Goal: Task Accomplishment & Management: Complete application form

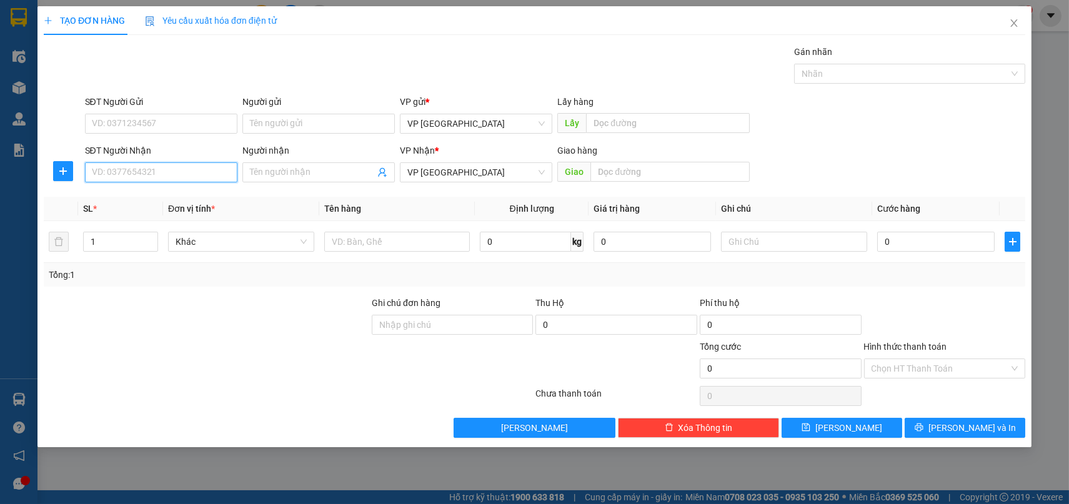
click at [189, 171] on input "SĐT Người Nhận" at bounding box center [161, 172] width 152 height 20
click at [121, 196] on div "0344497069" at bounding box center [160, 198] width 137 height 14
type input "0344497069"
type input "cầu ông bố (croi)"
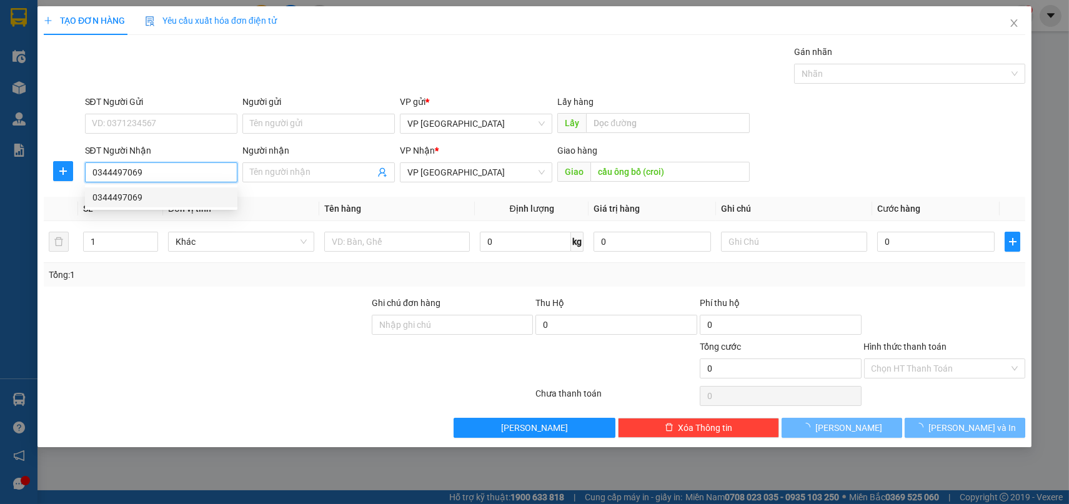
type input "80.000"
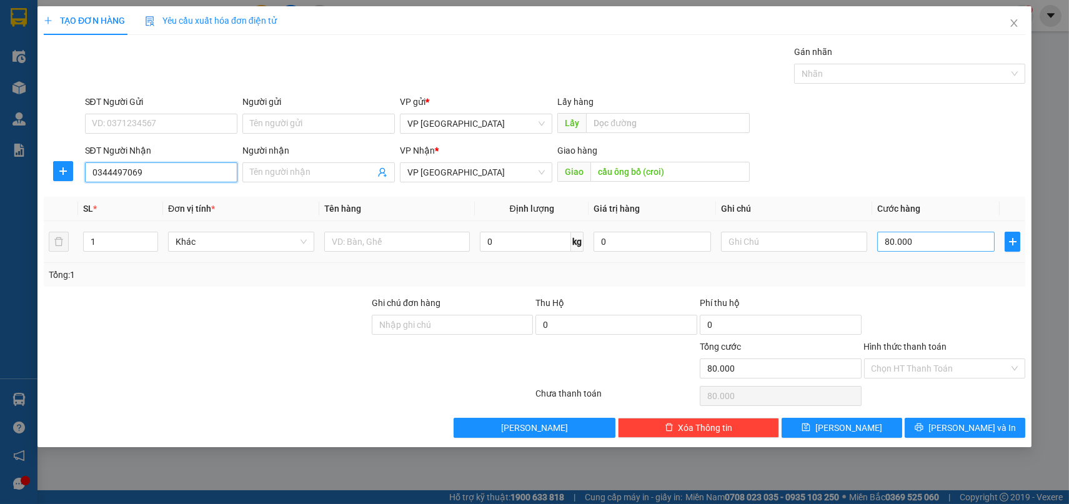
type input "0344497069"
click at [940, 242] on input "80.000" at bounding box center [935, 242] width 117 height 20
type input "1"
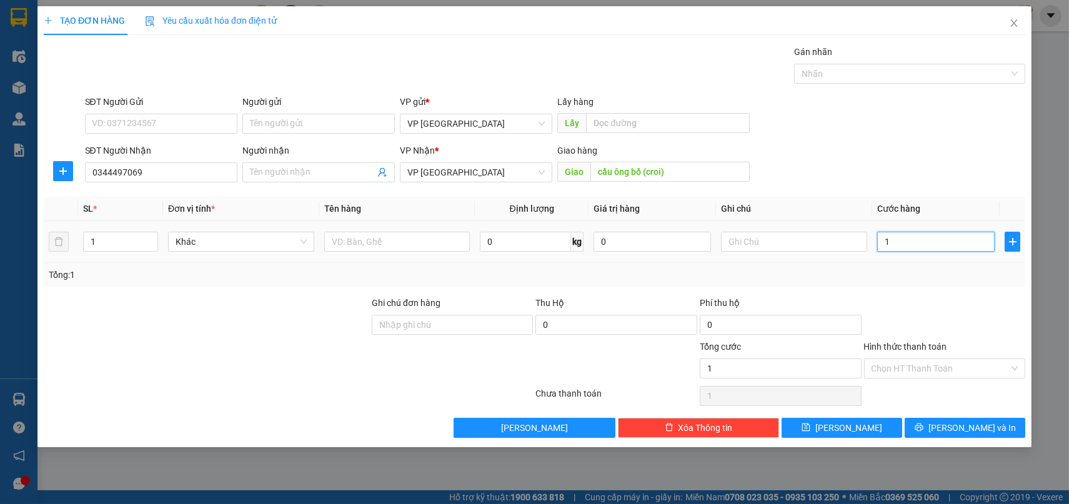
type input "10"
type input "100"
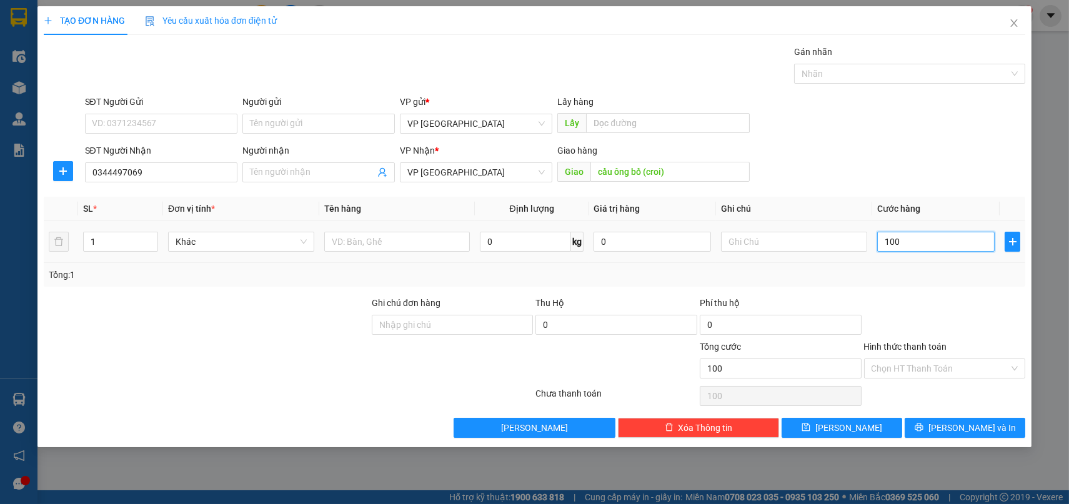
type input "1.000"
type input "10.000"
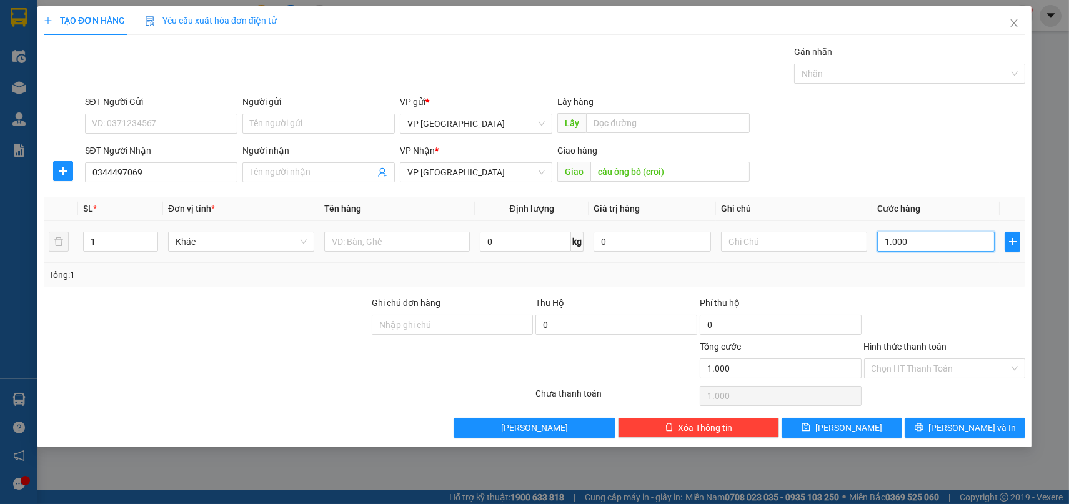
type input "10.000"
type input "100.000"
click at [936, 369] on input "Hình thức thanh toán" at bounding box center [941, 368] width 138 height 19
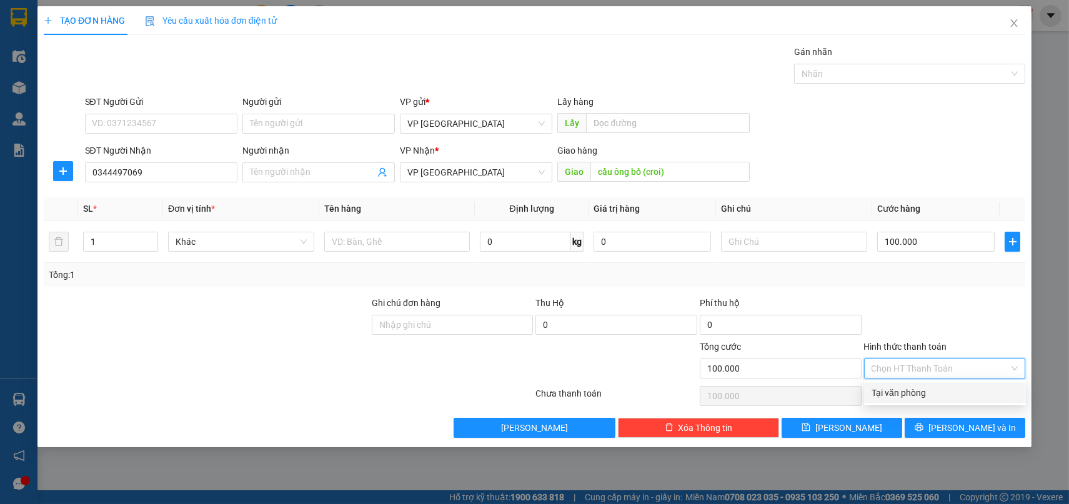
click at [913, 396] on div "Tại văn phòng" at bounding box center [945, 393] width 147 height 14
type input "0"
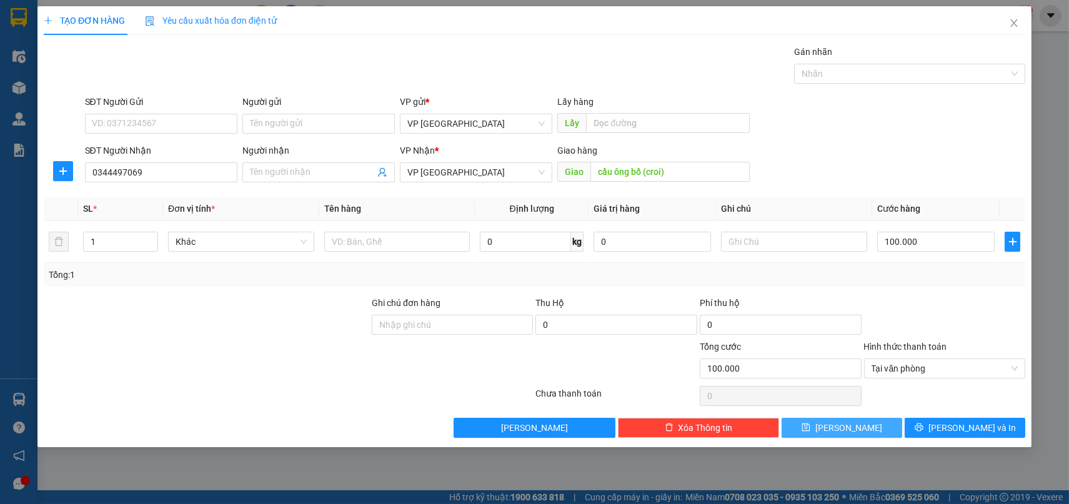
click at [863, 431] on button "[PERSON_NAME]" at bounding box center [842, 428] width 121 height 20
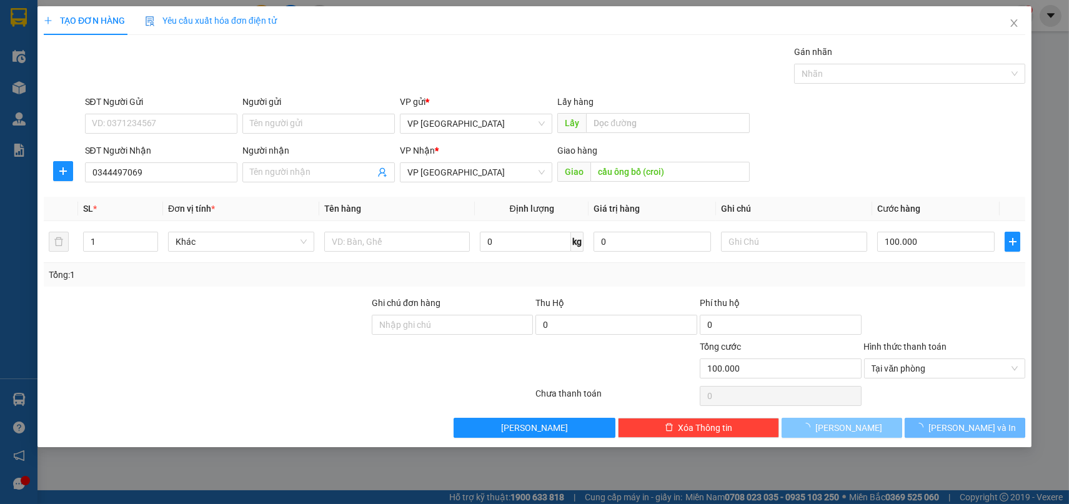
type input "0"
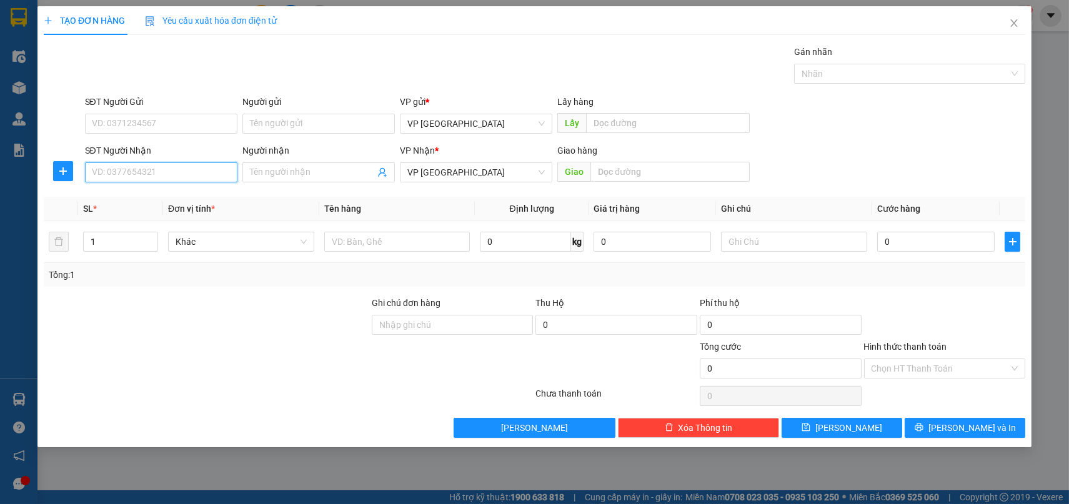
click at [164, 171] on input "SĐT Người Nhận" at bounding box center [161, 172] width 152 height 20
type input "0969303237"
click at [164, 194] on div "0969303237 - go vấp" at bounding box center [160, 198] width 137 height 14
type input "go vấp"
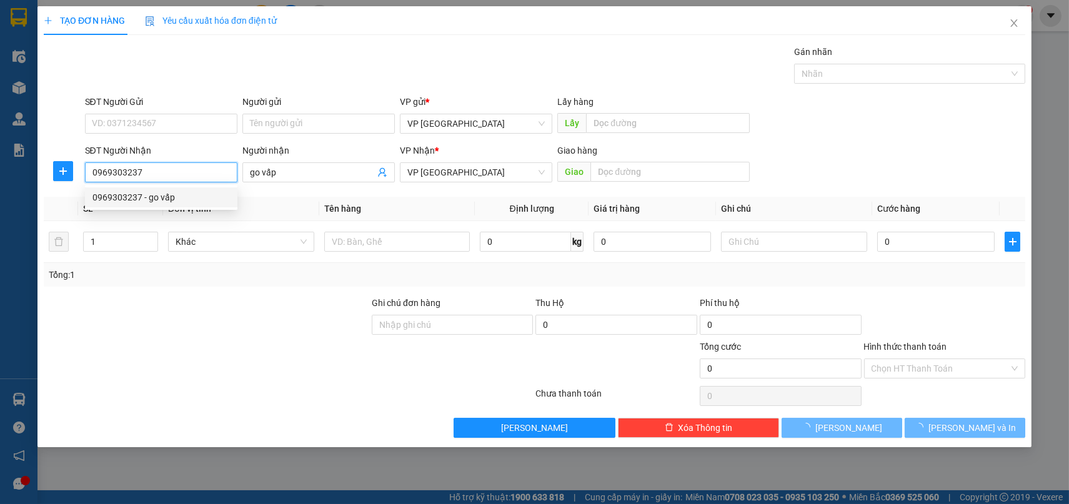
type input "30.000"
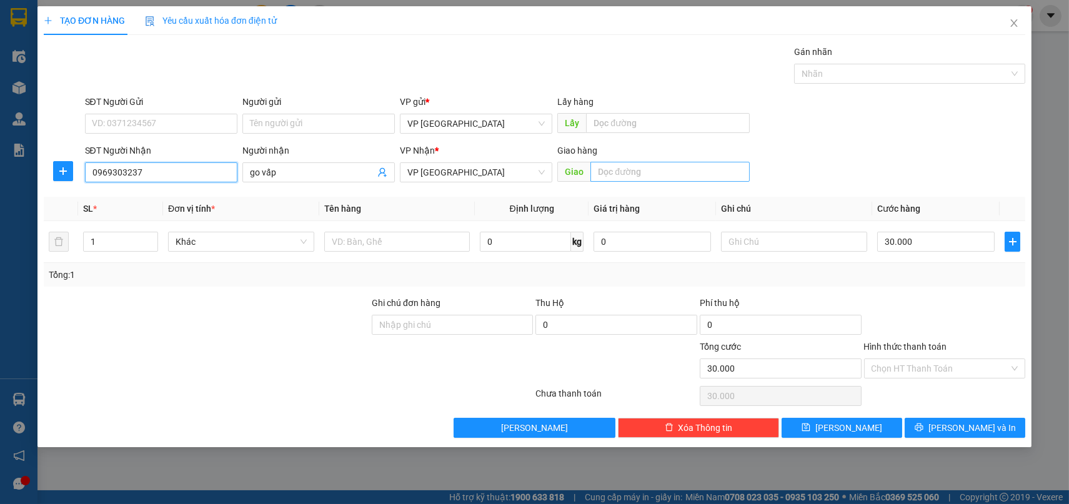
type input "0969303237"
click at [677, 174] on input "text" at bounding box center [669, 172] width 159 height 20
type input "[PERSON_NAME] [[PERSON_NAME]]"
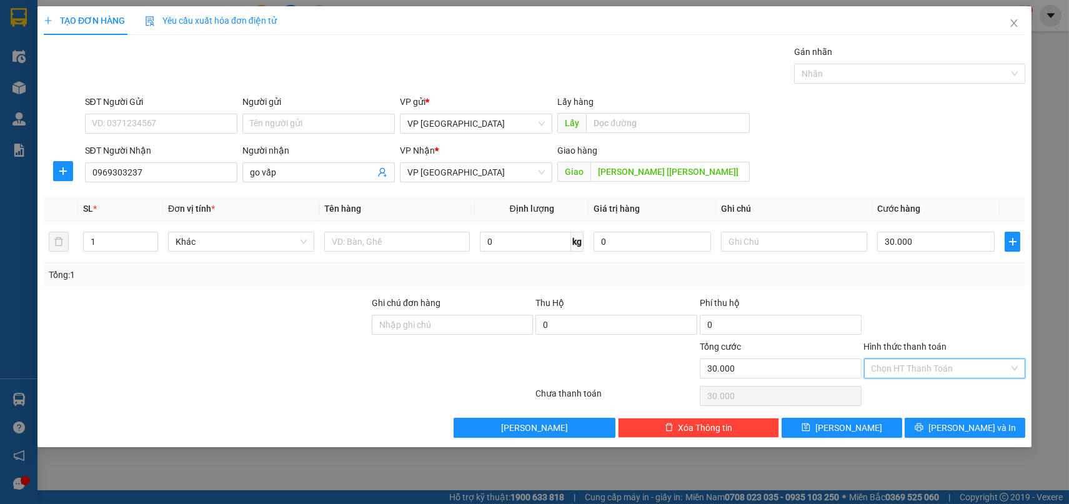
click at [946, 363] on input "Hình thức thanh toán" at bounding box center [941, 368] width 138 height 19
click at [913, 391] on div "Tại văn phòng" at bounding box center [945, 393] width 147 height 14
type input "0"
click at [851, 425] on span "[PERSON_NAME]" at bounding box center [848, 428] width 67 height 14
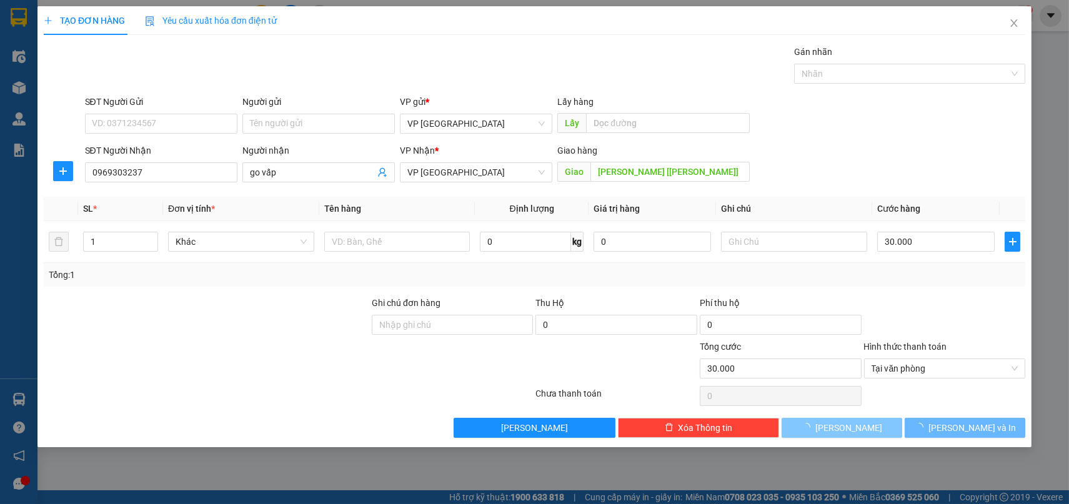
type input "0"
